Goal: Information Seeking & Learning: Learn about a topic

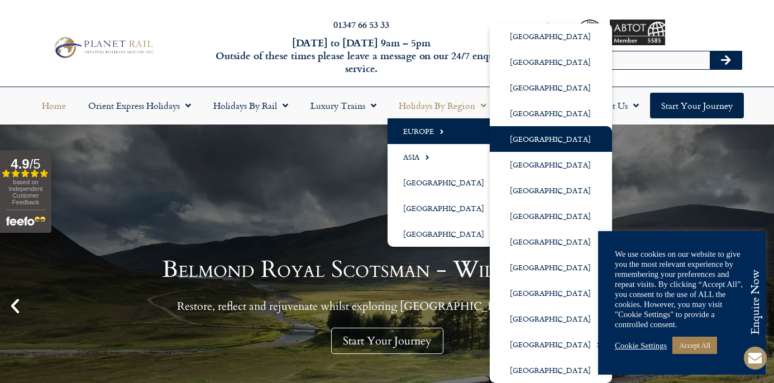
click at [521, 136] on link "[GEOGRAPHIC_DATA]" at bounding box center [551, 139] width 122 height 26
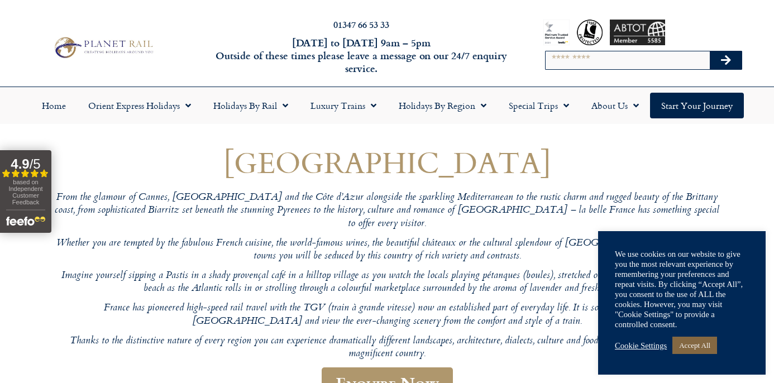
click at [701, 342] on link "Accept All" at bounding box center [694, 345] width 45 height 17
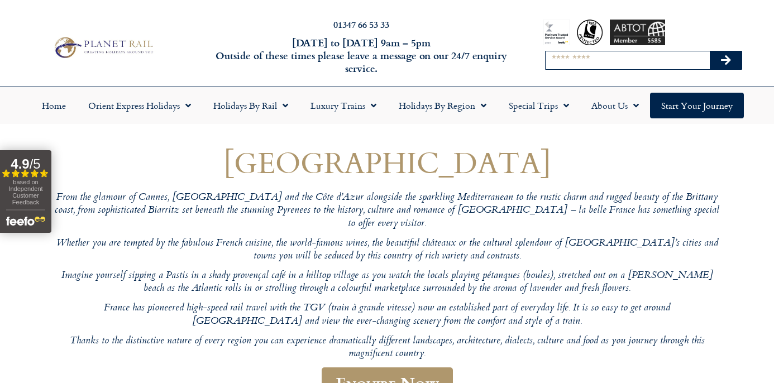
click at [598, 59] on input "Search" at bounding box center [627, 60] width 164 height 18
type input "****"
click at [725, 60] on button "Search" at bounding box center [726, 60] width 32 height 18
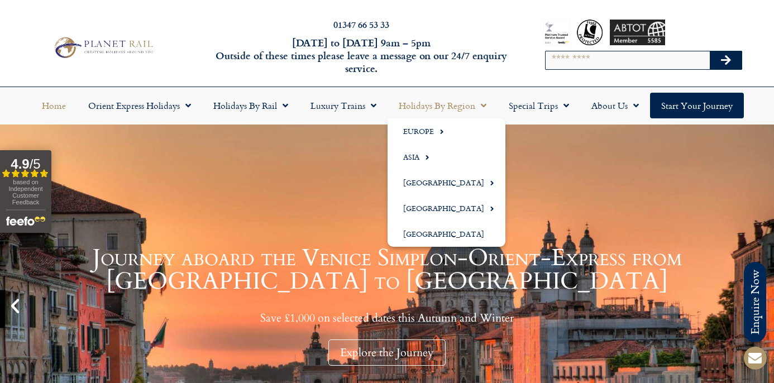
click at [485, 104] on span "Menu" at bounding box center [480, 105] width 11 height 20
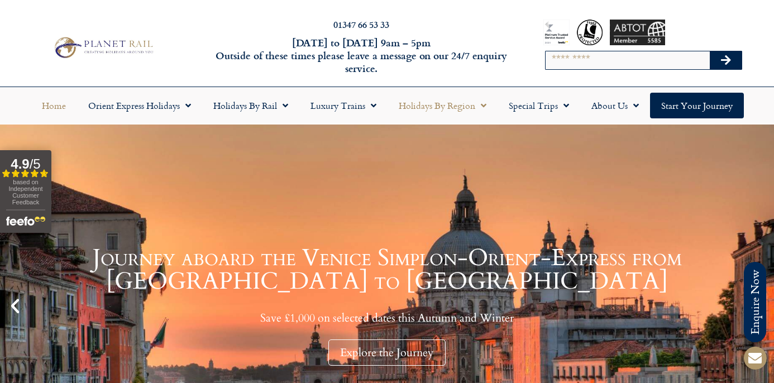
click at [484, 104] on span "Menu" at bounding box center [480, 105] width 11 height 20
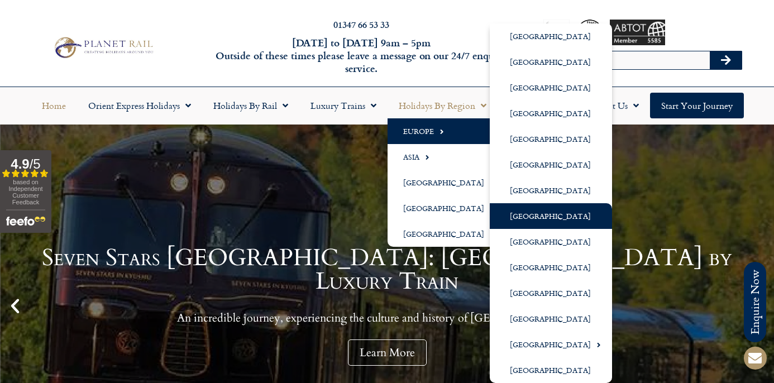
click at [526, 221] on link "[GEOGRAPHIC_DATA]" at bounding box center [551, 216] width 122 height 26
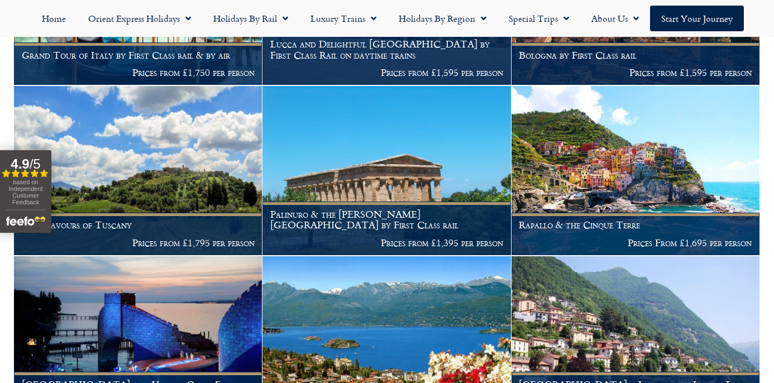
scroll to position [1311, 0]
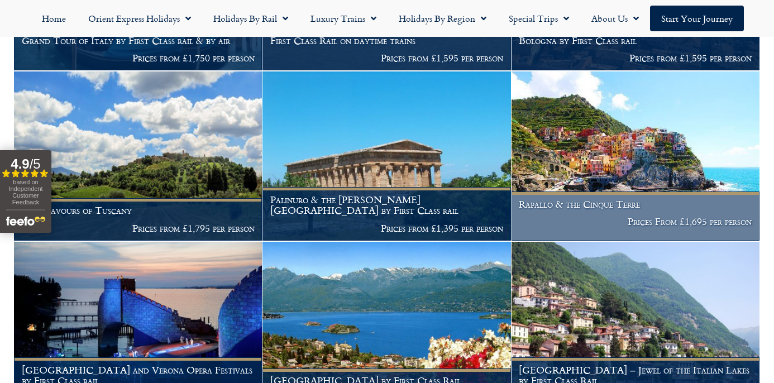
click at [679, 167] on img at bounding box center [635, 155] width 248 height 169
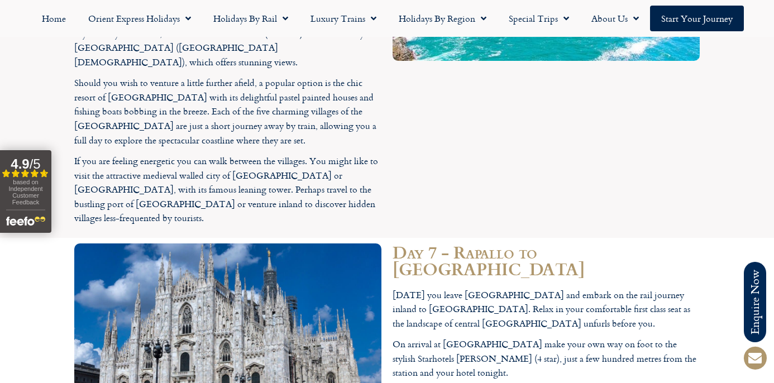
scroll to position [1866, 0]
